Goal: Task Accomplishment & Management: Manage account settings

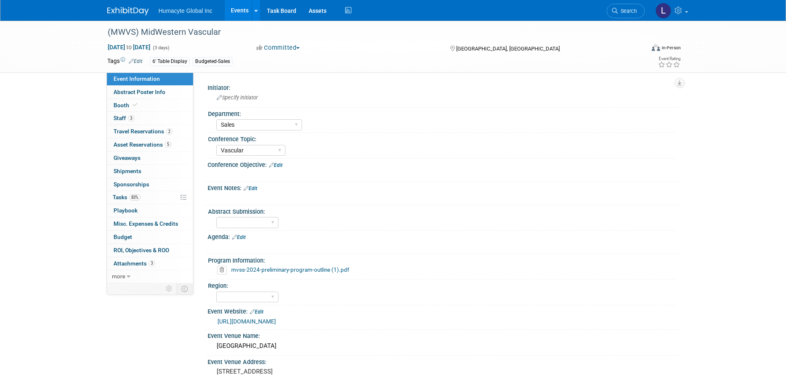
select select "Sales"
select select "Vascular"
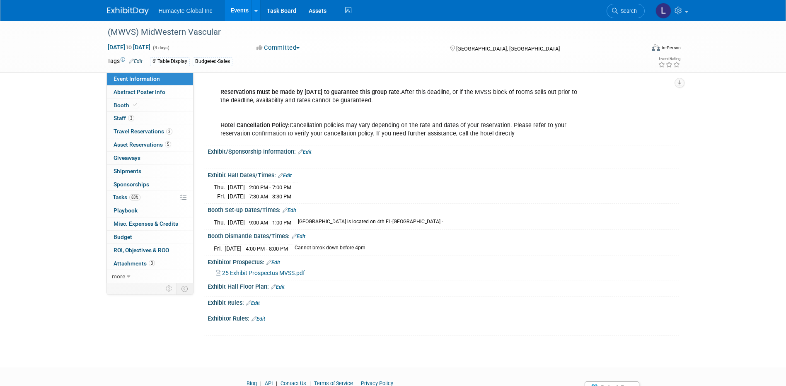
click at [619, 13] on span "Search" at bounding box center [627, 11] width 19 height 6
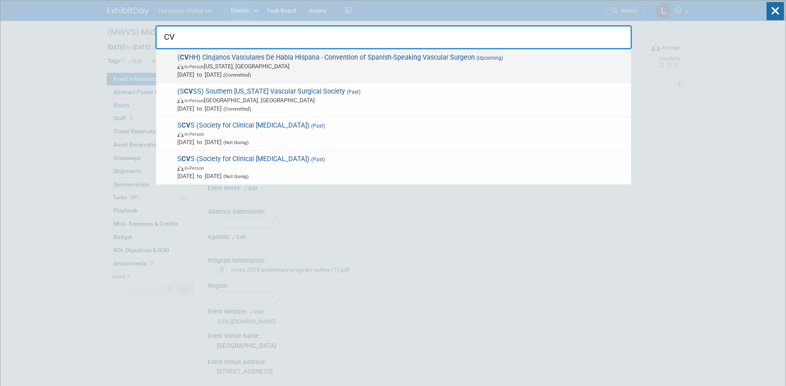
type input "CV"
click at [263, 66] on span "In-Person Washington, DC" at bounding box center [402, 66] width 450 height 8
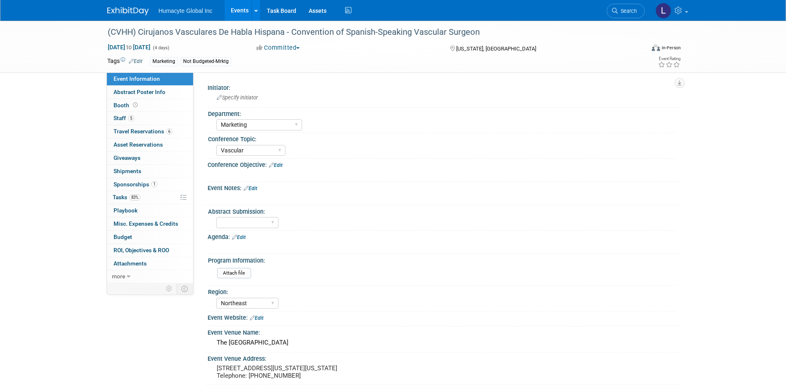
select select "Marketing"
select select "Vascular"
select select "Northeast"
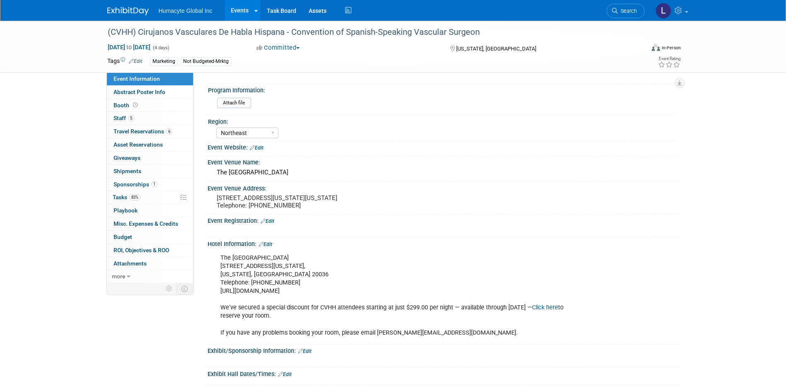
scroll to position [207, 0]
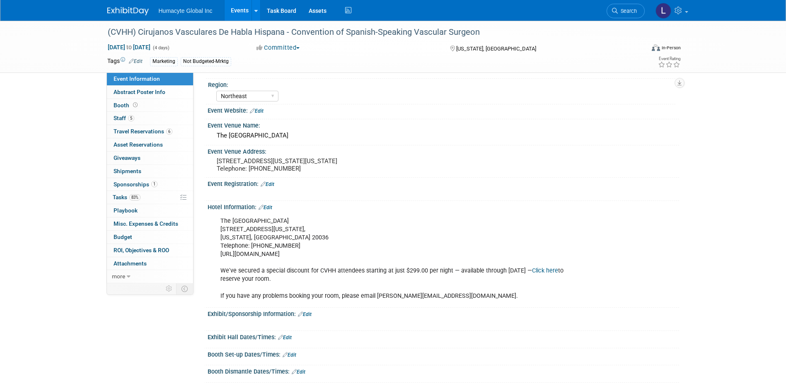
click at [532, 274] on link "Click here" at bounding box center [545, 270] width 26 height 7
click at [121, 133] on span "Travel Reservations 6" at bounding box center [143, 131] width 59 height 7
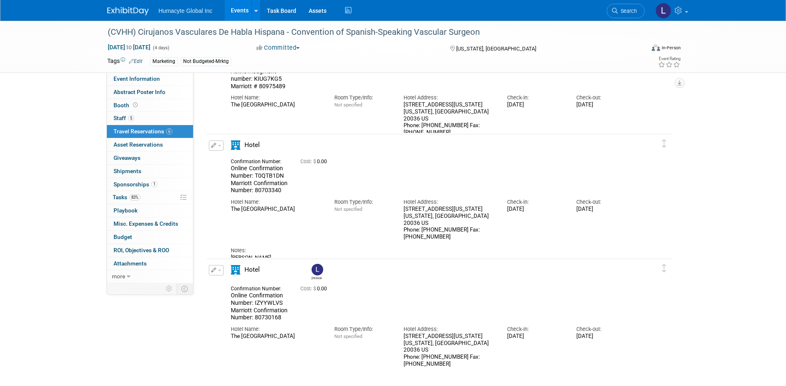
scroll to position [332, 0]
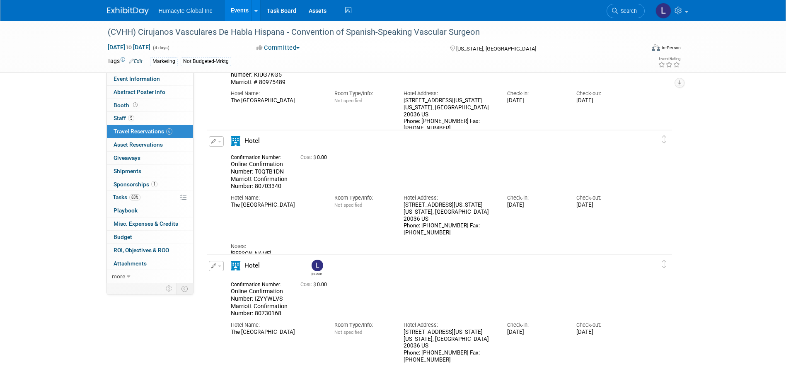
click at [230, 158] on div "Confirmation Number: Online Confirmation Number: T0QTB1DN Marriott Confirmation…" at bounding box center [260, 171] width 70 height 38
drag, startPoint x: 281, startPoint y: 186, endPoint x: 254, endPoint y: 185, distance: 27.8
click at [254, 185] on div "Online Confirmation Number: T0QTB1DN Marriott Confirmation Number: 80703340" at bounding box center [259, 175] width 57 height 29
copy span "80703340"
click at [289, 180] on div "Confirmation Number: Online Confirmation Number: T0QTB1DN Marriott Confirmation…" at bounding box center [260, 171] width 70 height 38
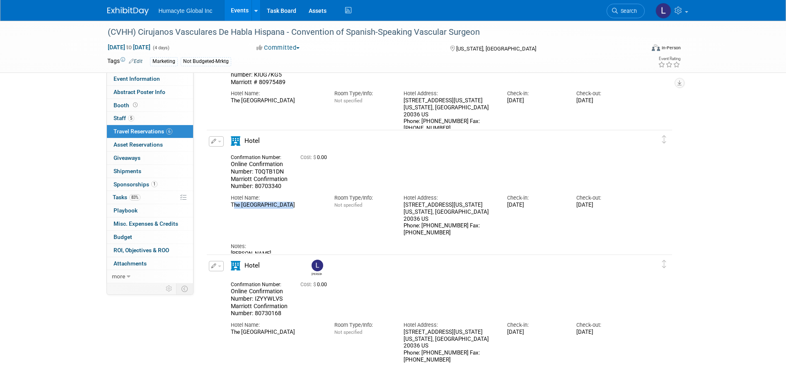
drag, startPoint x: 281, startPoint y: 206, endPoint x: 231, endPoint y: 206, distance: 50.6
click at [231, 206] on div "The [GEOGRAPHIC_DATA]" at bounding box center [276, 205] width 91 height 7
copy div "The [GEOGRAPHIC_DATA]"
drag, startPoint x: 472, startPoint y: 213, endPoint x: 401, endPoint y: 206, distance: 71.3
click at [401, 206] on div "Hotel Address: [STREET_ADDRESS][US_STATE][US_STATE] Phone: [PHONE_NUMBER] Fax: …" at bounding box center [449, 213] width 104 height 46
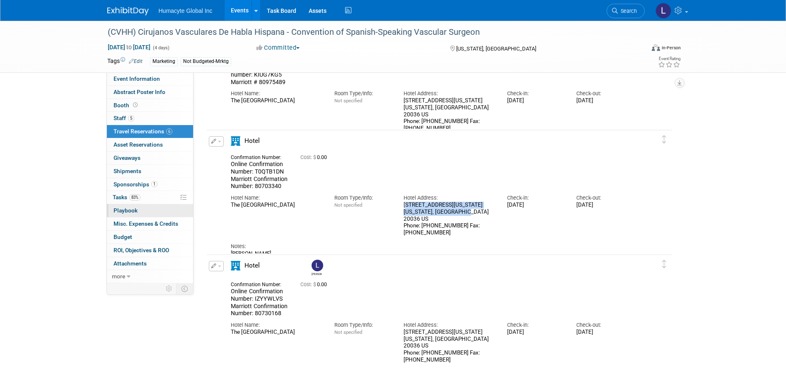
copy div "[STREET_ADDRESS][US_STATE][US_STATE]"
drag, startPoint x: 298, startPoint y: 179, endPoint x: 291, endPoint y: 184, distance: 8.2
click at [298, 179] on div "Confirmation Number: Online Confirmation Number: T0QTB1DN Marriott Confirmation…" at bounding box center [432, 171] width 415 height 38
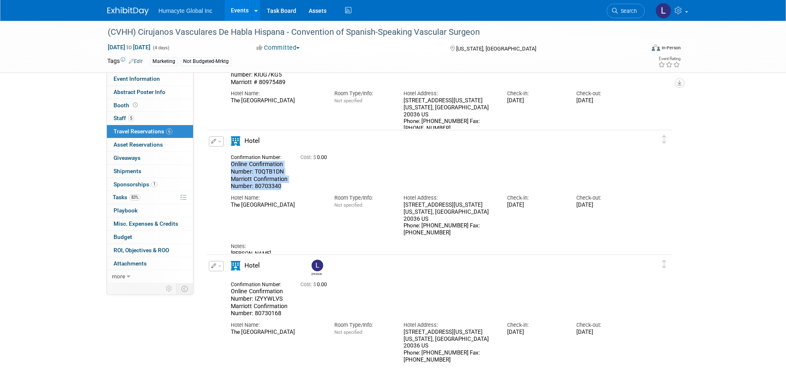
drag, startPoint x: 288, startPoint y: 184, endPoint x: 225, endPoint y: 167, distance: 65.5
click at [225, 167] on div "Confirmation Number: Online Confirmation Number: T0QTB1DN Marriott Confirmation…" at bounding box center [260, 171] width 70 height 38
copy span "Online Confirmation Number: T0QTB1DN Marriott Confirmation Number: 80703340"
click at [57, 172] on div "(CVHH) Cirujanos Vasculares De Habla Hispana - Convention of Spanish-Speaking V…" at bounding box center [393, 33] width 786 height 689
click at [127, 195] on span "Tasks 83%" at bounding box center [127, 197] width 28 height 7
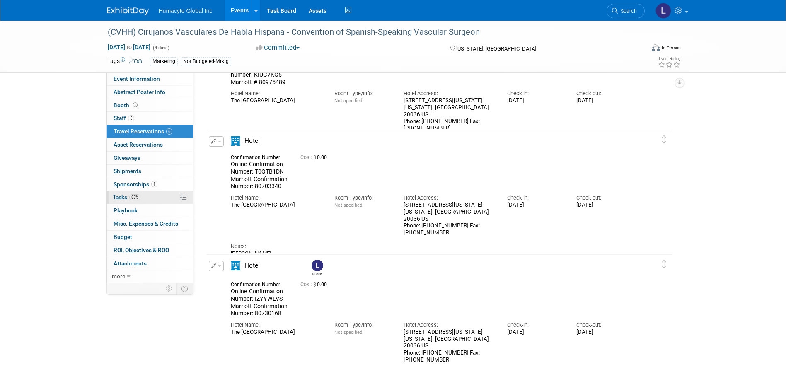
scroll to position [0, 0]
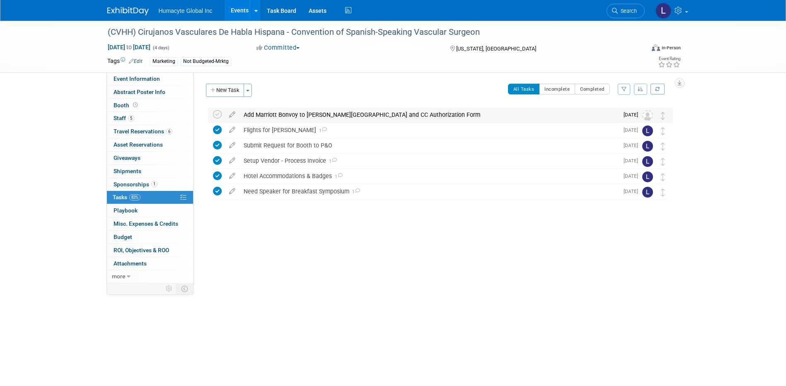
click at [284, 117] on div "Add Marriott Bonvoy to [PERSON_NAME][GEOGRAPHIC_DATA] and CC Authorization Form" at bounding box center [429, 115] width 379 height 14
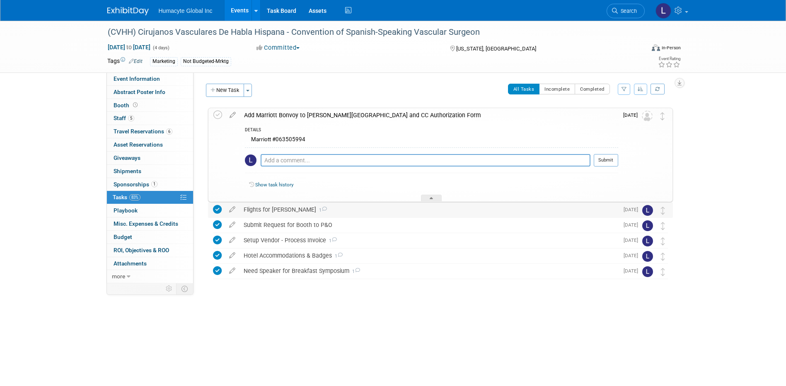
click at [273, 209] on div "Flights for [PERSON_NAME] 1" at bounding box center [429, 210] width 379 height 14
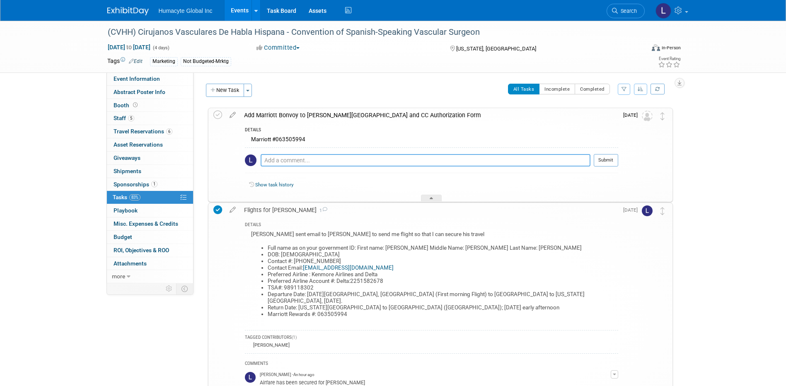
click at [320, 160] on textarea at bounding box center [426, 160] width 330 height 12
type textarea "Added."
click at [219, 112] on icon at bounding box center [217, 115] width 9 height 9
click at [621, 10] on span "Search" at bounding box center [627, 11] width 19 height 6
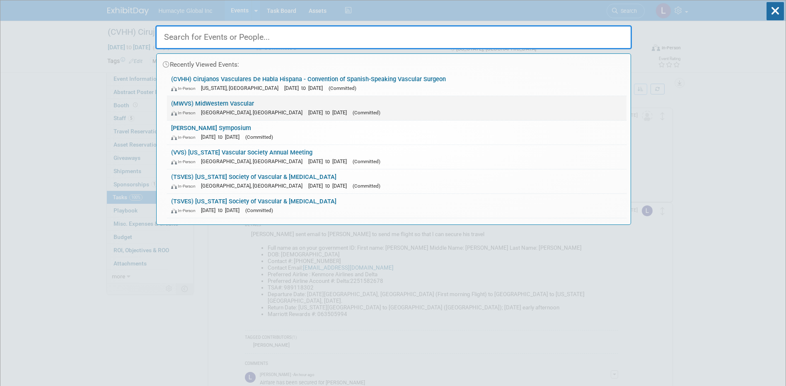
click at [198, 110] on div "In-Person [GEOGRAPHIC_DATA], [GEOGRAPHIC_DATA] [DATE] to [DATE] (Committed)" at bounding box center [396, 112] width 451 height 9
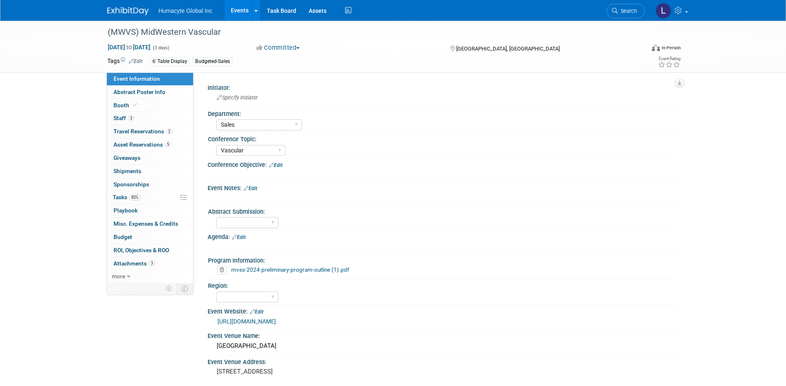
select select "Sales"
select select "Vascular"
click at [114, 116] on span "Staff 3" at bounding box center [124, 118] width 21 height 7
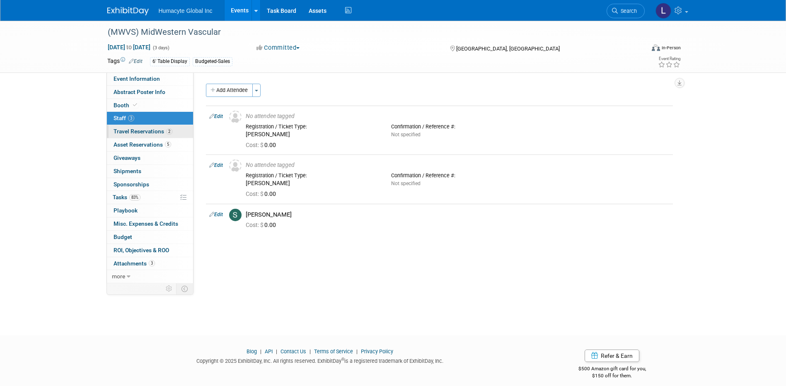
click at [142, 133] on span "Travel Reservations 2" at bounding box center [143, 131] width 59 height 7
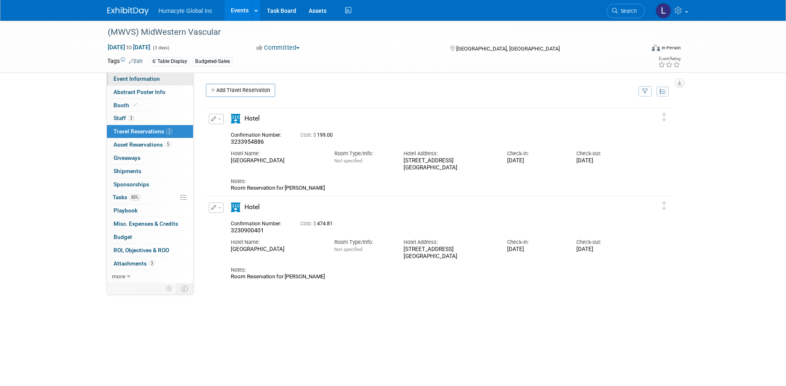
click at [115, 79] on span "Event Information" at bounding box center [137, 78] width 46 height 7
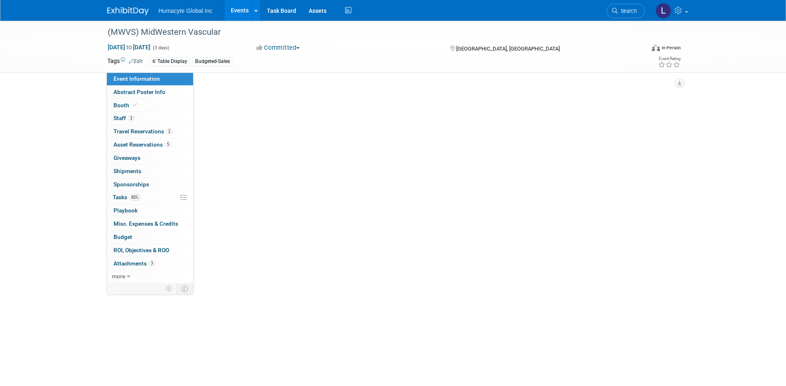
select select "Sales"
select select "Vascular"
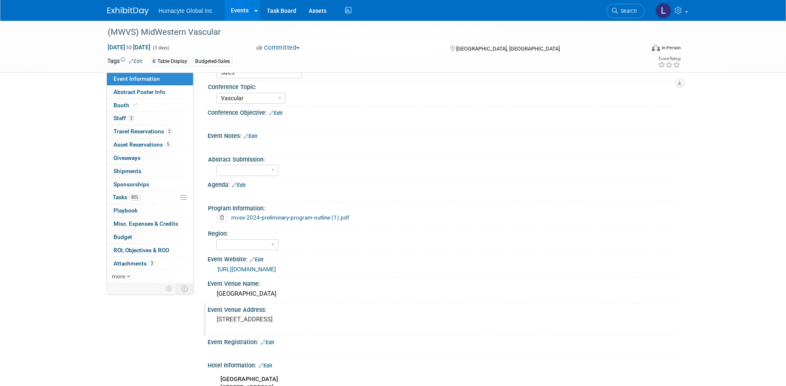
scroll to position [83, 0]
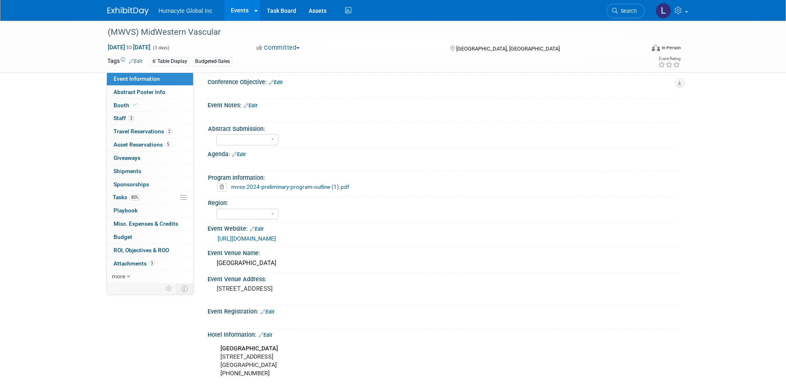
click at [276, 236] on link "https://www.midwestvascular.org/annual-meeting/" at bounding box center [247, 238] width 58 height 7
click at [121, 117] on span "Staff 3" at bounding box center [124, 118] width 21 height 7
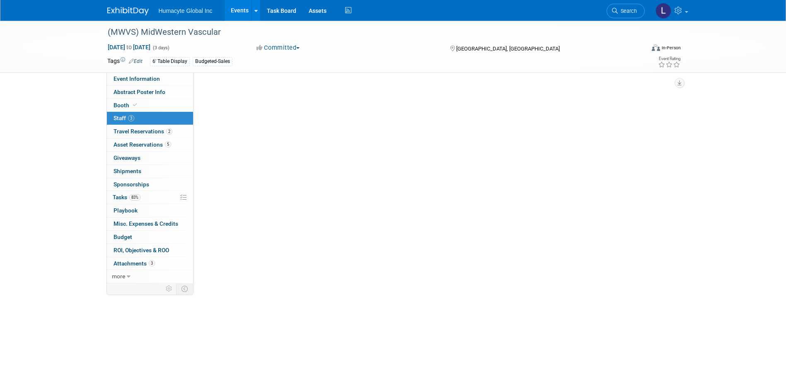
scroll to position [0, 0]
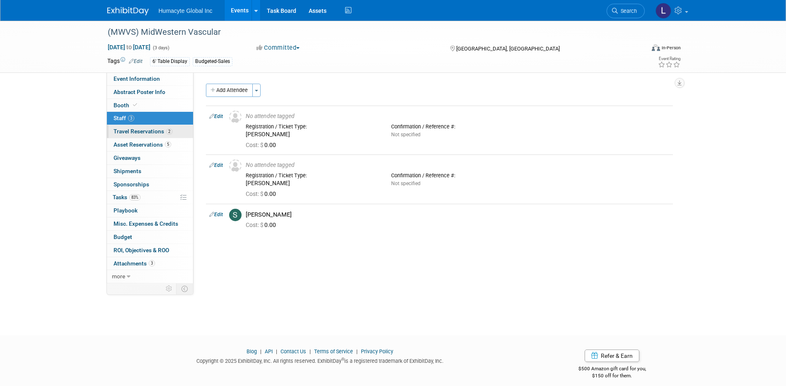
click at [142, 129] on span "Travel Reservations 2" at bounding box center [143, 131] width 59 height 7
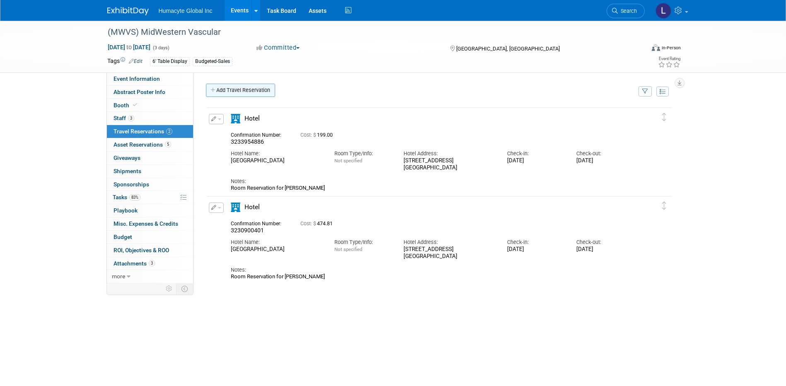
click at [248, 91] on link "Add Travel Reservation" at bounding box center [240, 90] width 69 height 13
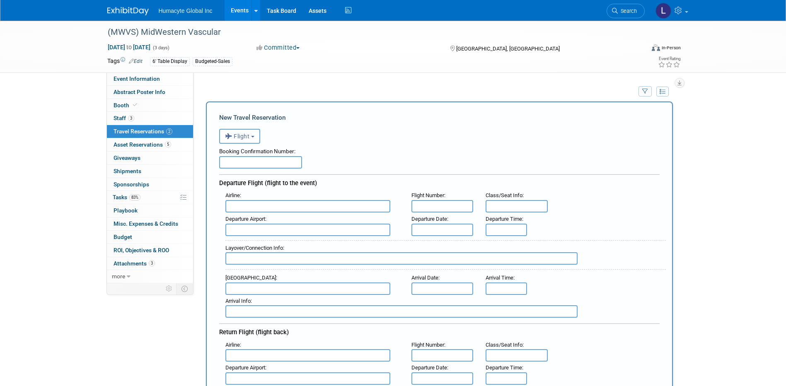
click at [235, 138] on span "Flight" at bounding box center [237, 136] width 25 height 7
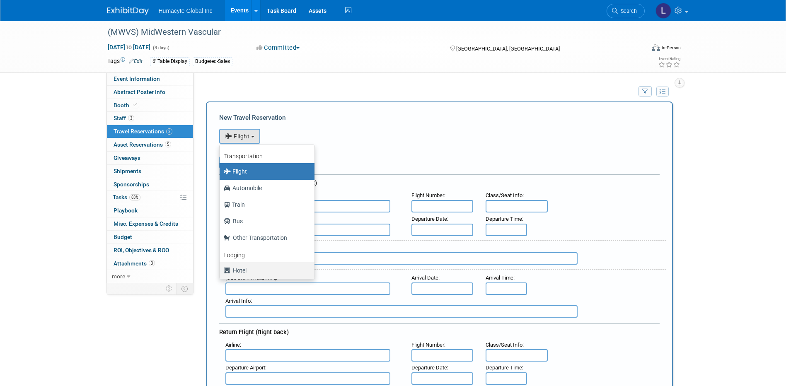
click at [240, 271] on label "Hotel" at bounding box center [265, 270] width 82 height 13
click at [221, 271] on input "Hotel" at bounding box center [217, 269] width 5 height 5
select select "6"
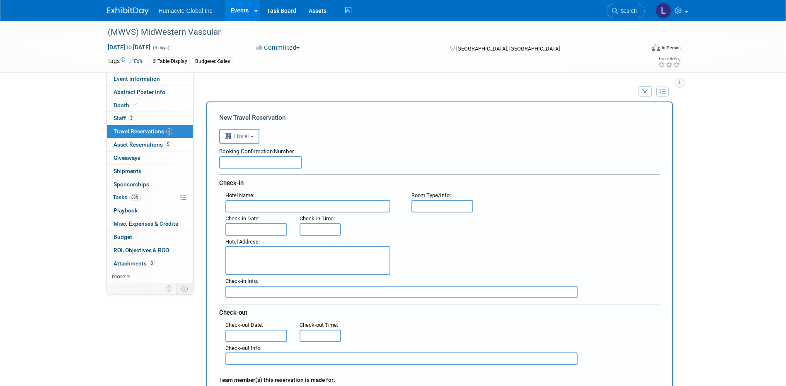
click at [274, 160] on input "text" at bounding box center [260, 162] width 83 height 12
paste input "3339638156"
type input "3339638156"
click at [260, 204] on input "text" at bounding box center [307, 206] width 165 height 12
click at [128, 77] on span "Event Information" at bounding box center [137, 78] width 46 height 7
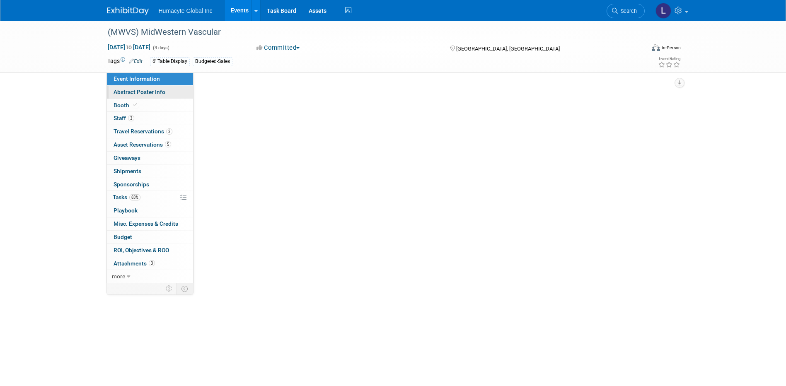
select select "Sales"
select select "Vascular"
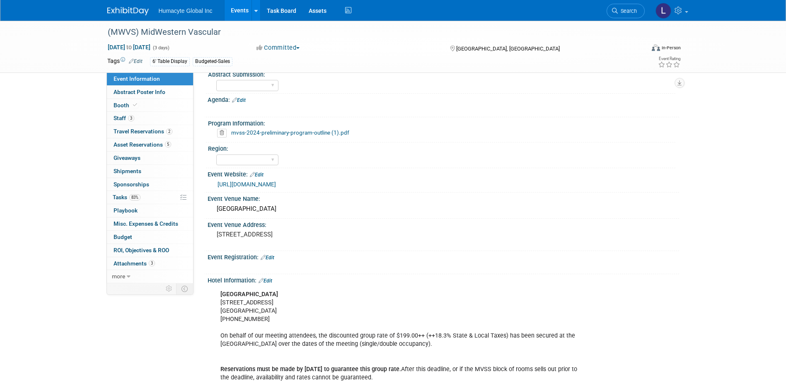
scroll to position [166, 0]
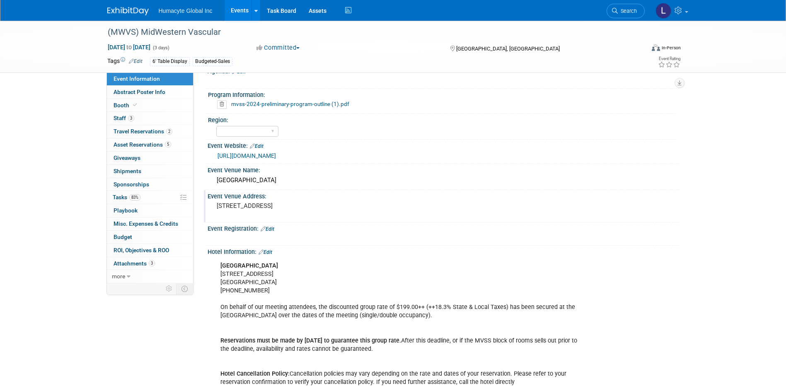
click at [263, 210] on pre "35 West 5th St. Cincinnati, OH" at bounding box center [306, 205] width 178 height 7
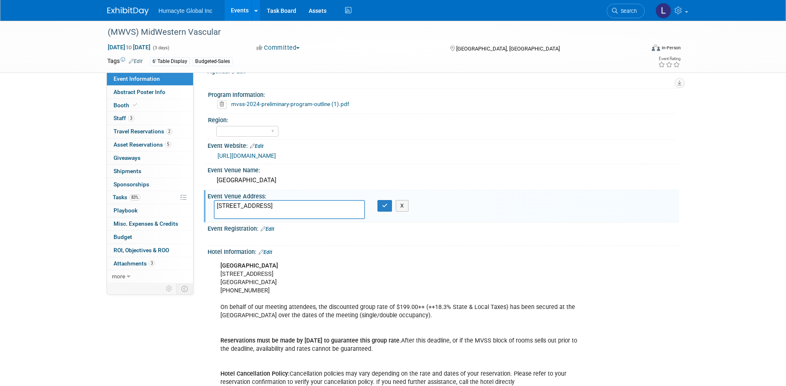
drag, startPoint x: 258, startPoint y: 212, endPoint x: 211, endPoint y: 198, distance: 49.7
click at [211, 198] on div "Event Venue Address: 35 West 5th St. Cincinnati, OH 35 West 5th St. Cincinnati,…" at bounding box center [441, 206] width 475 height 32
click at [468, 233] on div "X" at bounding box center [442, 234] width 461 height 4
click at [537, 215] on div "Event Venue Address: 35 West 5th St. Cincinnati, OH 35 West 5th St. Cincinnati,…" at bounding box center [441, 206] width 475 height 32
click at [402, 207] on button "X" at bounding box center [402, 206] width 13 height 12
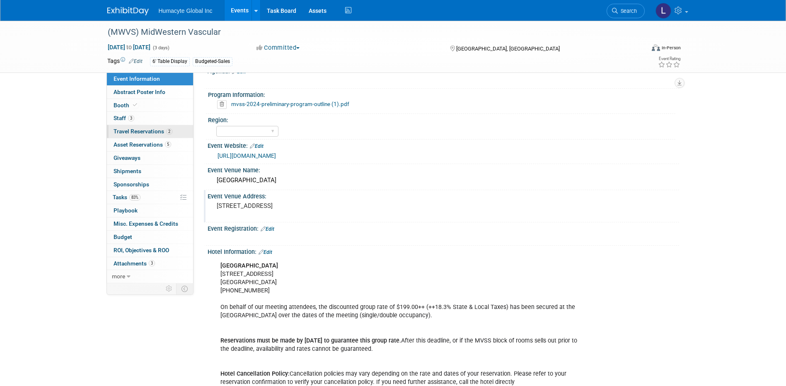
click at [119, 133] on span "Travel Reservations 2" at bounding box center [143, 131] width 59 height 7
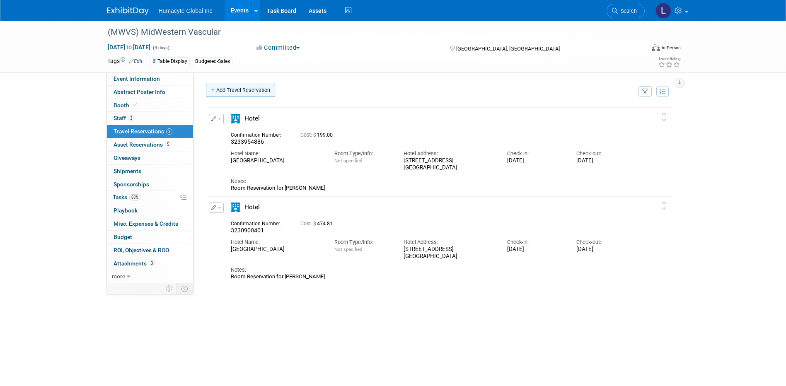
scroll to position [0, 0]
click at [229, 88] on link "Add Travel Reservation" at bounding box center [240, 90] width 69 height 13
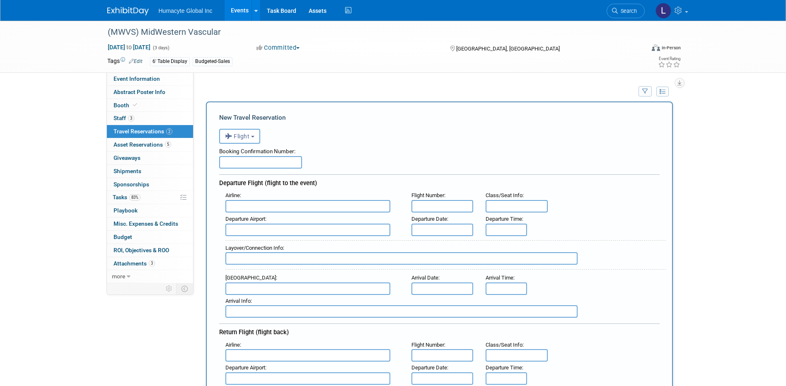
click at [236, 166] on input "text" at bounding box center [260, 162] width 83 height 12
click at [226, 133] on icon "button" at bounding box center [229, 136] width 9 height 11
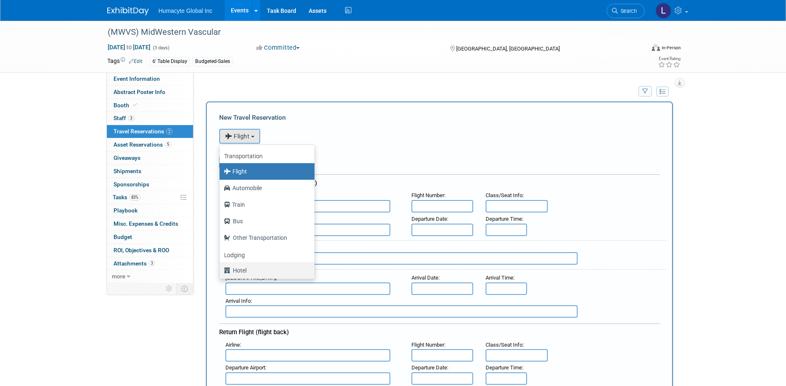
click at [242, 273] on label "Hotel" at bounding box center [265, 270] width 82 height 13
click at [221, 272] on input "Hotel" at bounding box center [217, 269] width 5 height 5
select select "6"
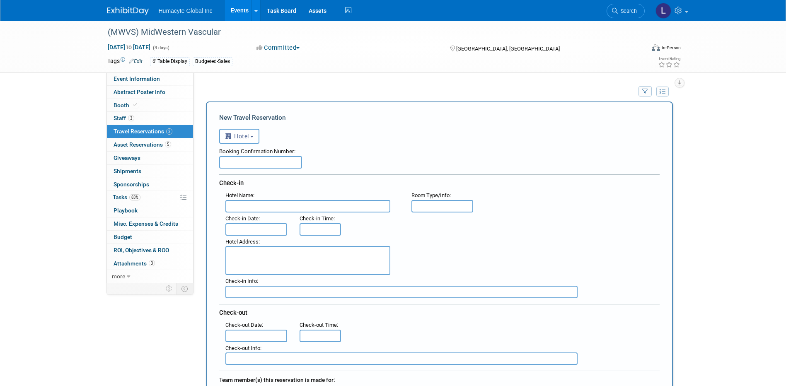
click at [260, 161] on input "text" at bounding box center [260, 162] width 83 height 12
paste input "32771126"
type input "32771126"
click at [264, 211] on input "text" at bounding box center [307, 206] width 165 height 12
click at [259, 201] on input "text" at bounding box center [307, 206] width 165 height 12
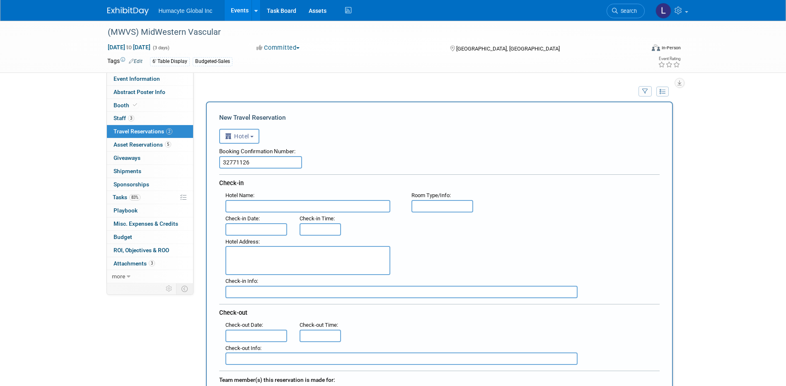
paste input "Hyatt Regency Cincinnati"
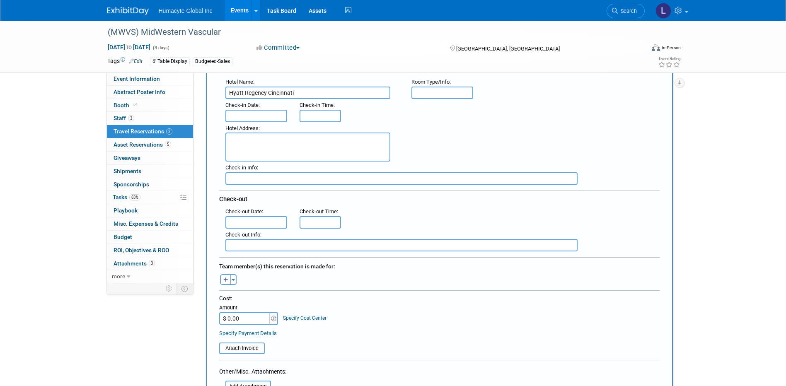
scroll to position [124, 0]
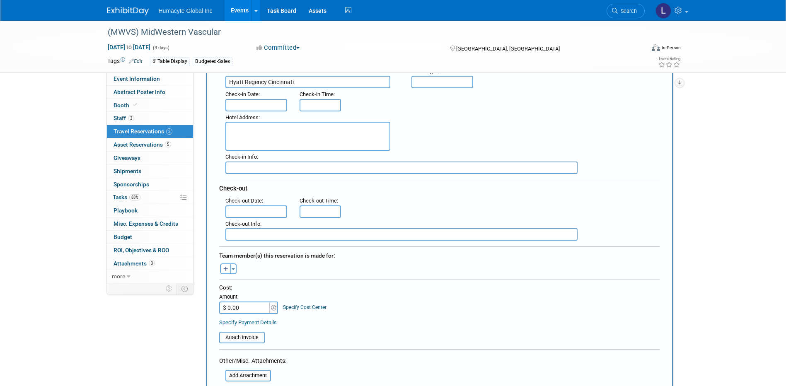
type input "Hyatt Regency Cincinnati"
click at [242, 108] on input "text" at bounding box center [256, 105] width 62 height 12
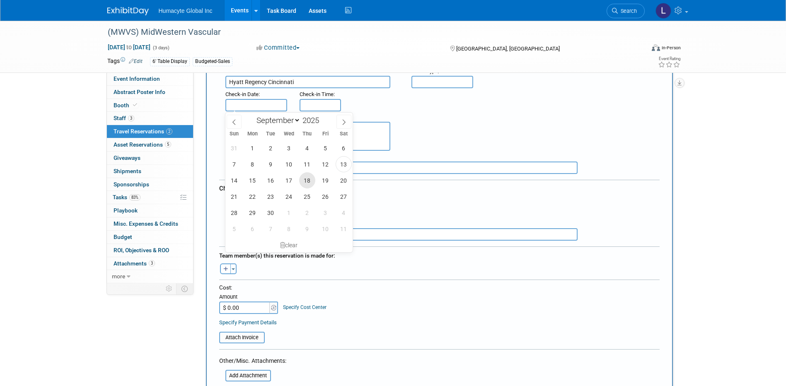
click at [308, 179] on span "18" at bounding box center [307, 180] width 16 height 16
type input "Sep 18, 2025"
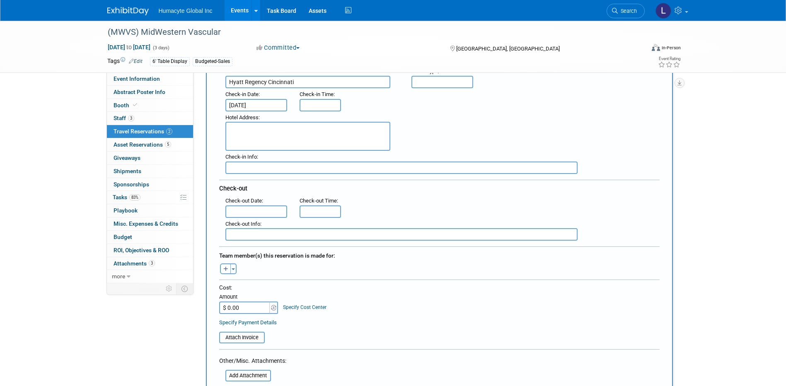
click at [242, 213] on input "text" at bounding box center [256, 212] width 62 height 12
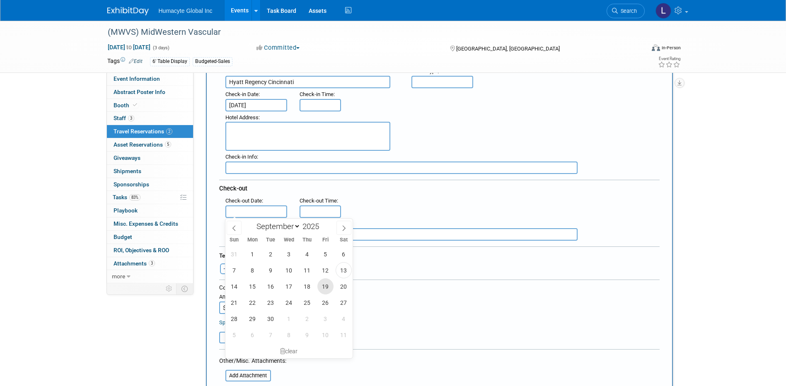
click at [323, 286] on span "19" at bounding box center [325, 286] width 16 height 16
type input "Sep 19, 2025"
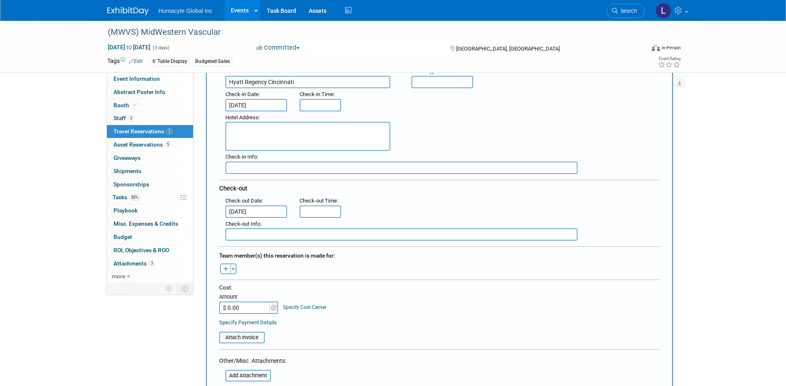
click at [392, 192] on div "Check-out" at bounding box center [439, 187] width 440 height 15
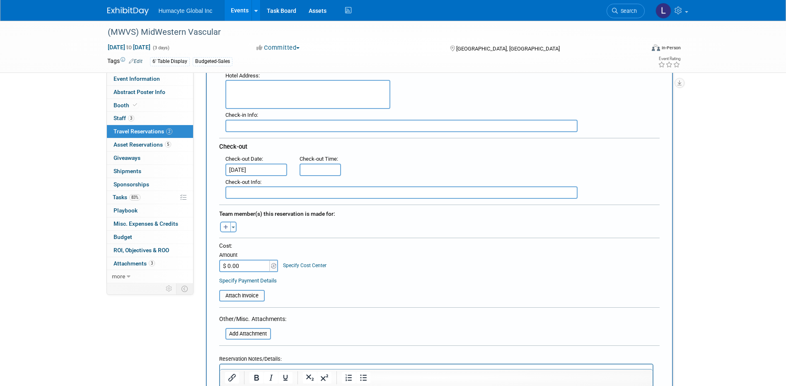
scroll to position [166, 0]
click at [268, 79] on div "Hotel Address :" at bounding box center [312, 76] width 174 height 9
click at [266, 90] on textarea at bounding box center [307, 94] width 165 height 29
paste textarea "151 West Fifth Street Cincinnati, Ohio, 45202 United States Tel: +1 513 579 1234"
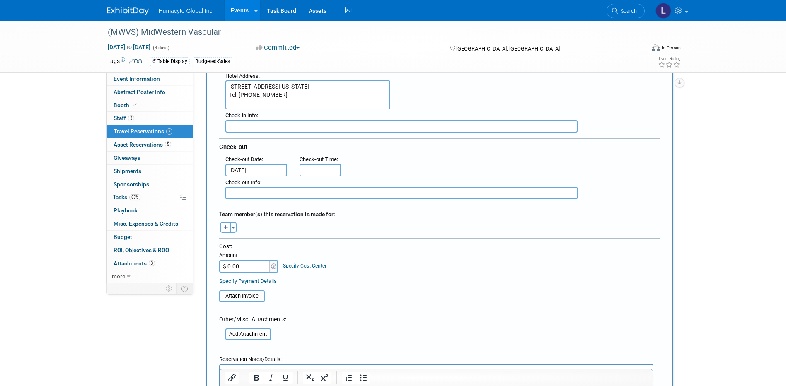
type textarea "151 West Fifth Street Cincinnati, Ohio, 45202 United States Tel: +1 513 579 1234"
click at [296, 150] on div "Check-out" at bounding box center [439, 145] width 440 height 15
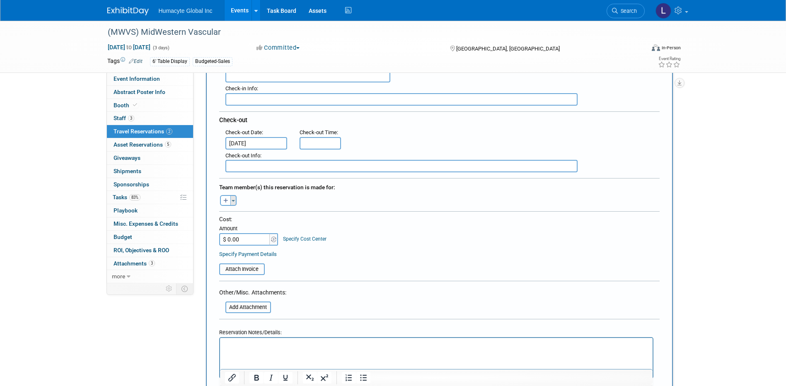
scroll to position [207, 0]
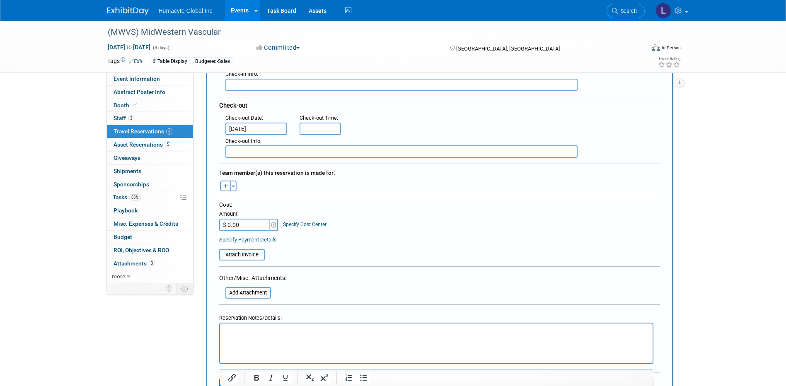
click at [227, 183] on button "button" at bounding box center [225, 186] width 11 height 11
select select
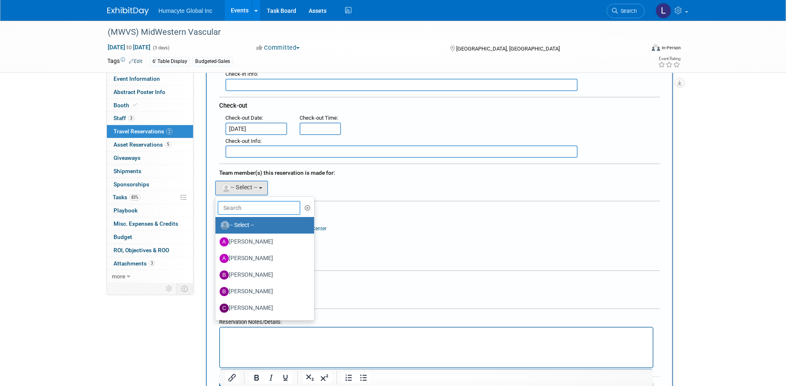
click at [252, 211] on input "text" at bounding box center [259, 208] width 83 height 14
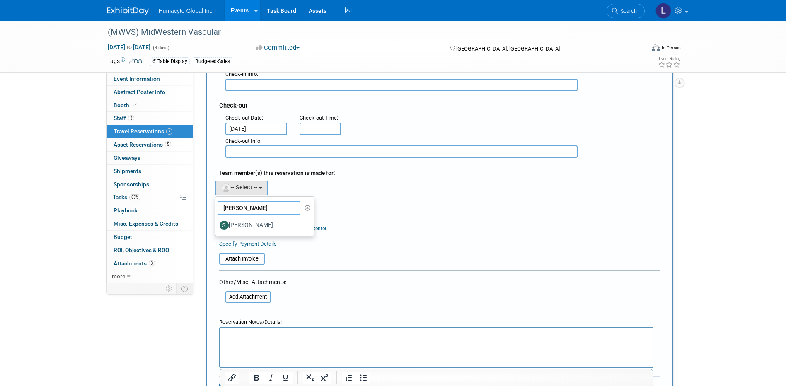
type input "sophia"
click at [296, 236] on ul "sophia -- Select -- Adrian Diazgonsen Anthony Mattair B. J. Scheessele Brenden …" at bounding box center [265, 216] width 100 height 40
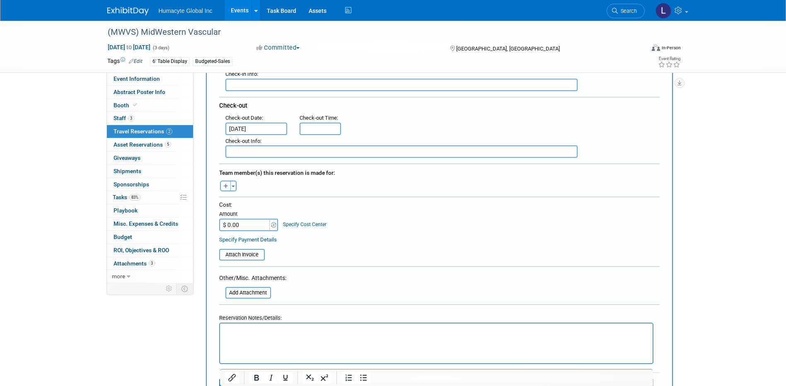
click at [225, 184] on icon "button" at bounding box center [225, 186] width 5 height 5
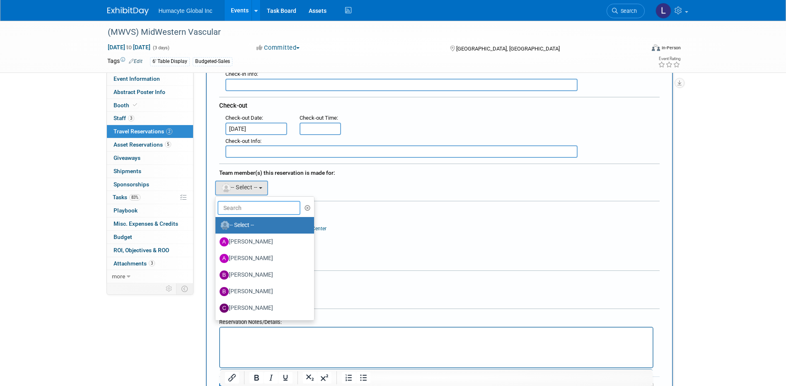
click at [254, 209] on input "text" at bounding box center [259, 208] width 83 height 14
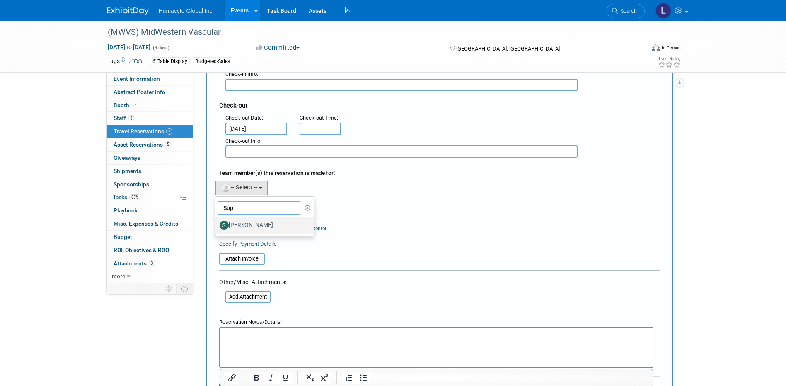
type input "Sop"
click at [246, 225] on label "[PERSON_NAME]" at bounding box center [263, 225] width 87 height 13
click at [217, 225] on input "[PERSON_NAME]" at bounding box center [213, 224] width 5 height 5
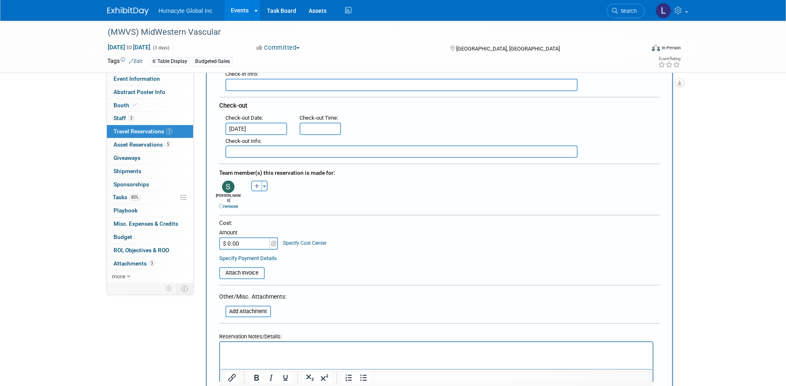
click at [437, 237] on div "Cost: Amount $ 0.00 Specify Cost Center Cost Center -- Not Specified -- Dept 10…" at bounding box center [439, 234] width 440 height 30
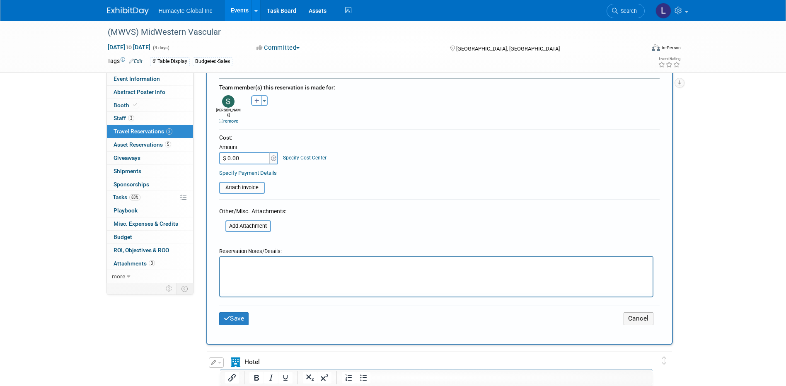
scroll to position [332, 0]
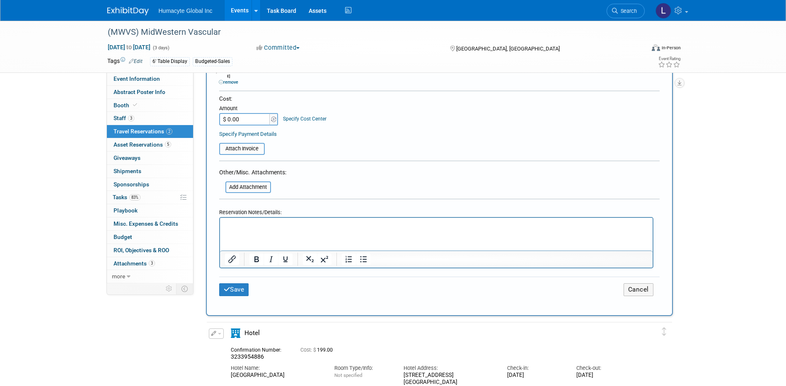
click at [261, 224] on p "Rich Text Area. Press ALT-0 for help." at bounding box center [436, 225] width 423 height 9
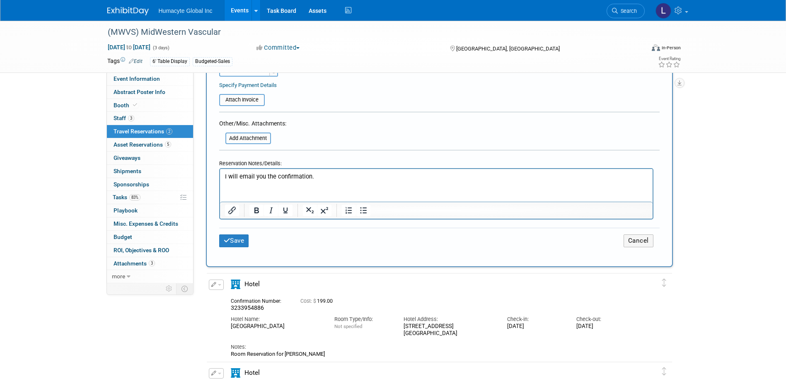
scroll to position [414, 0]
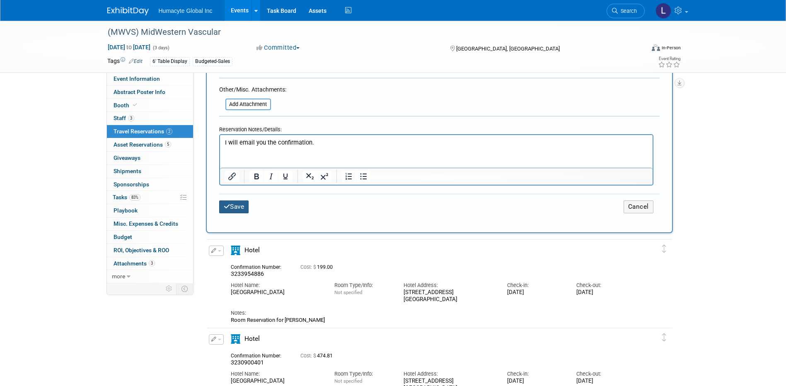
click at [228, 203] on icon "submit" at bounding box center [227, 206] width 7 height 6
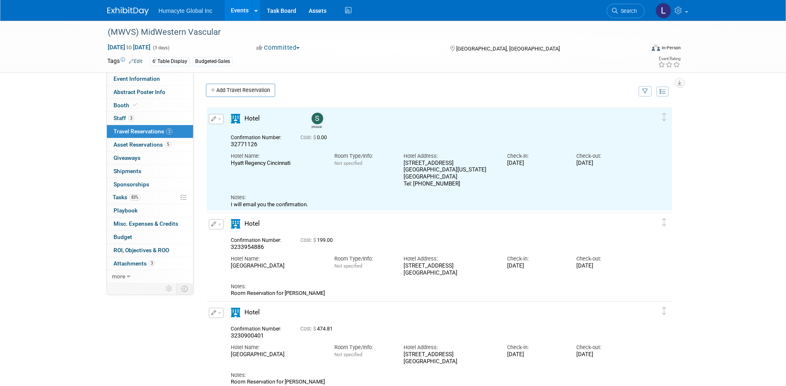
scroll to position [0, 0]
